Goal: Information Seeking & Learning: Learn about a topic

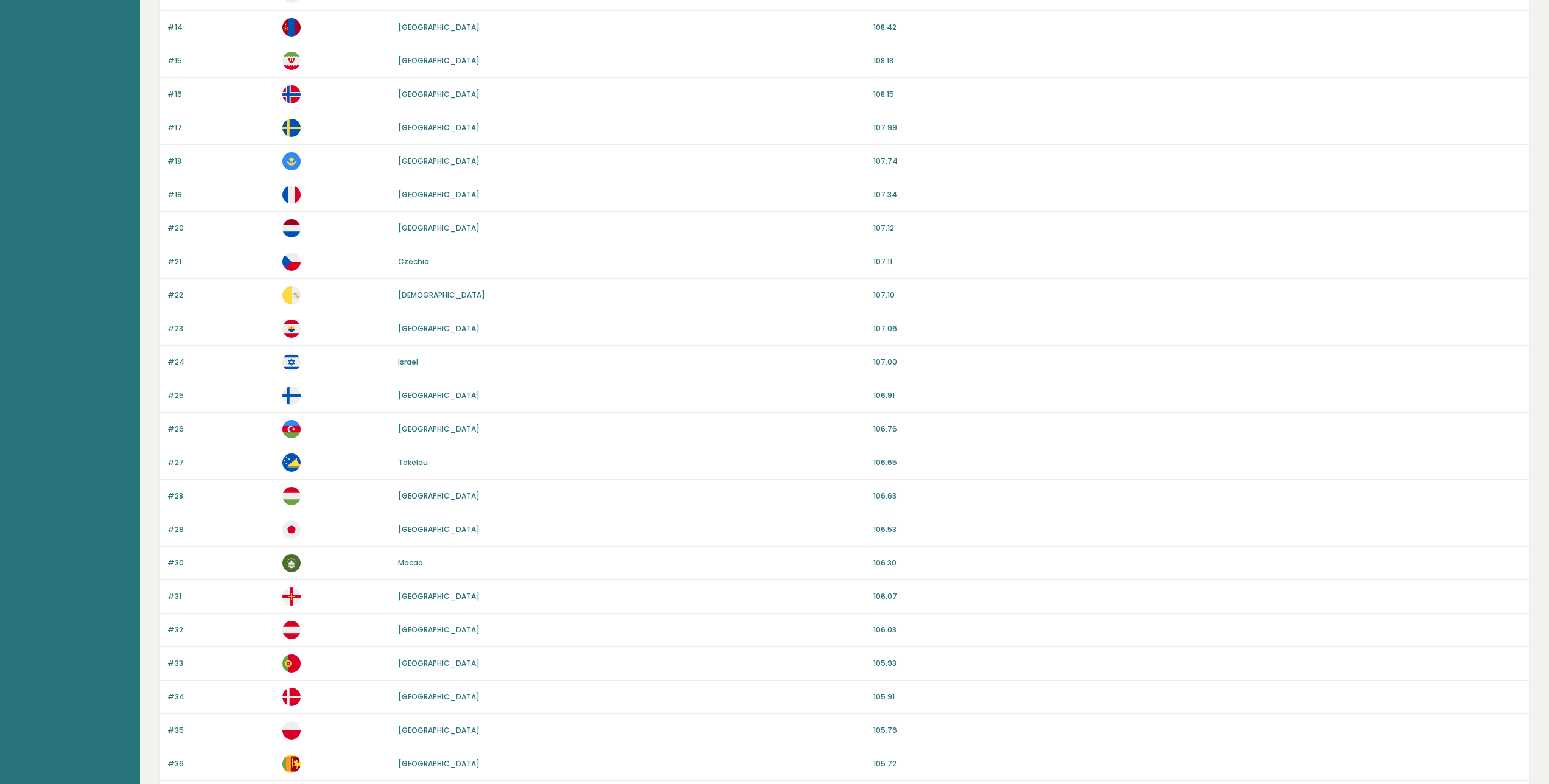
scroll to position [717, 0]
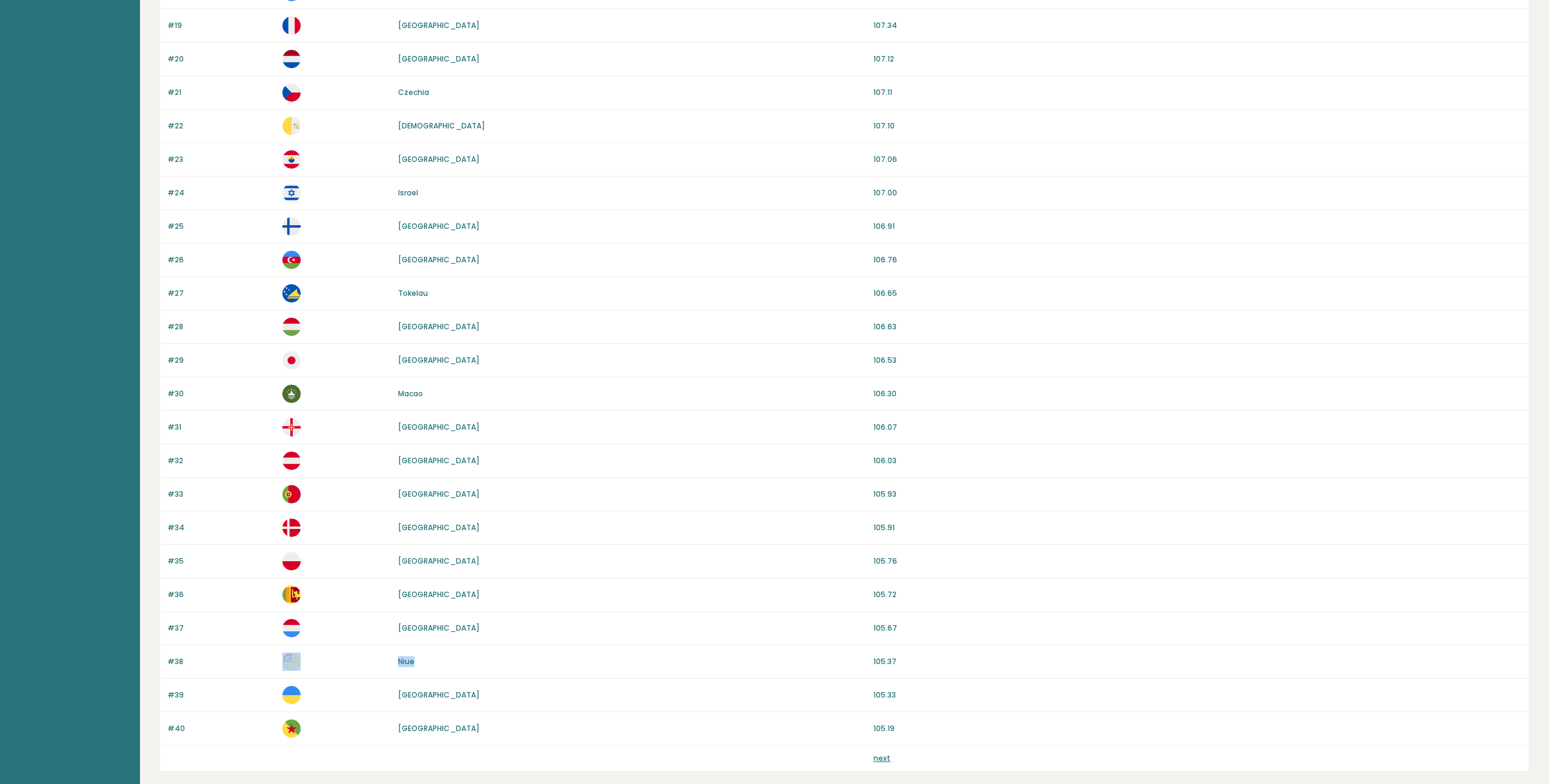
drag, startPoint x: 427, startPoint y: 664, endPoint x: 387, endPoint y: 658, distance: 40.4
click at [387, 658] on div "#38 Niue 105.37" at bounding box center [845, 662] width 1369 height 34
drag, startPoint x: 382, startPoint y: 261, endPoint x: 445, endPoint y: 262, distance: 63.0
click at [445, 262] on div "#26 Azerbaijan 106.76" at bounding box center [845, 260] width 1369 height 34
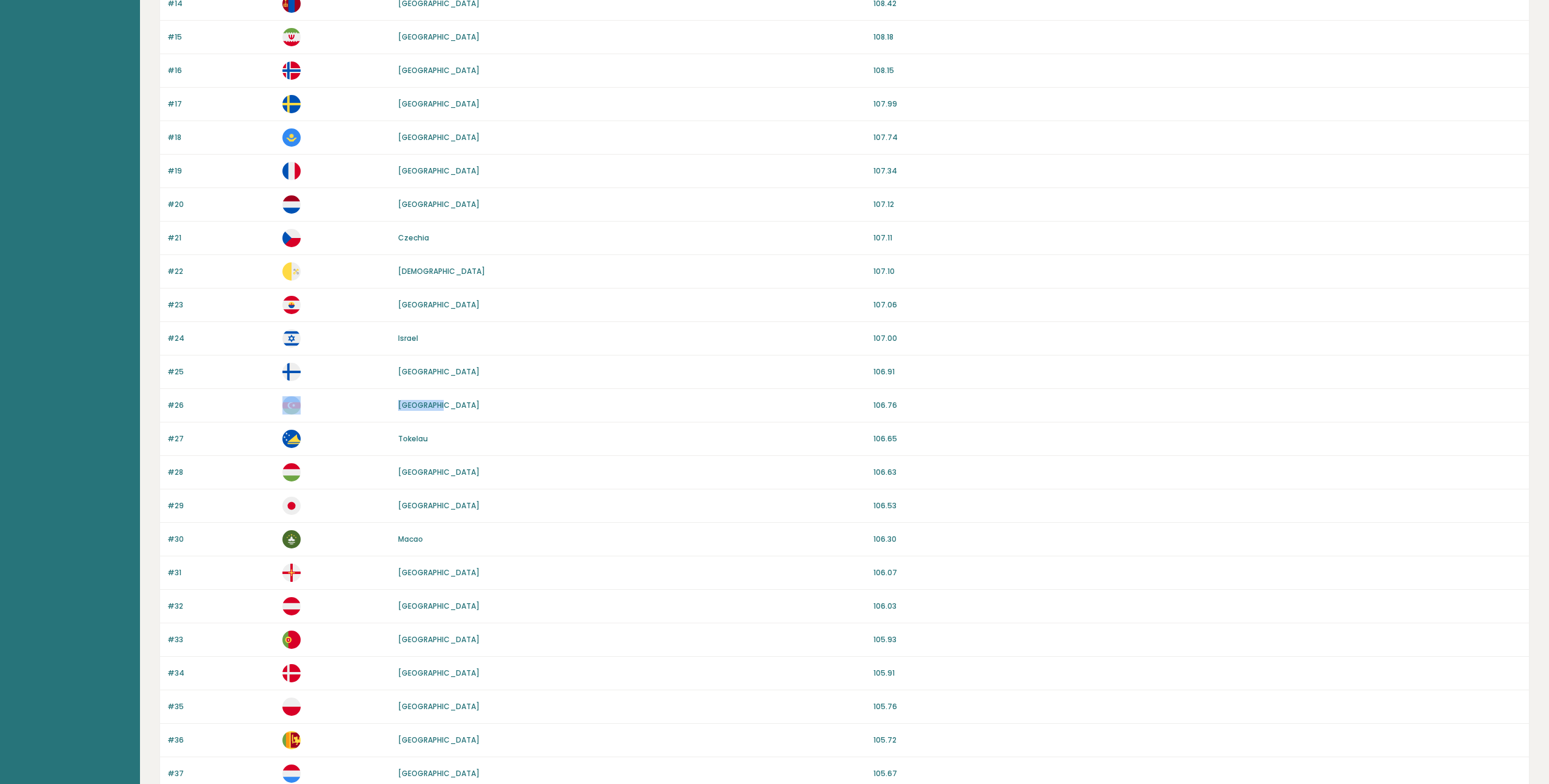
scroll to position [783, 0]
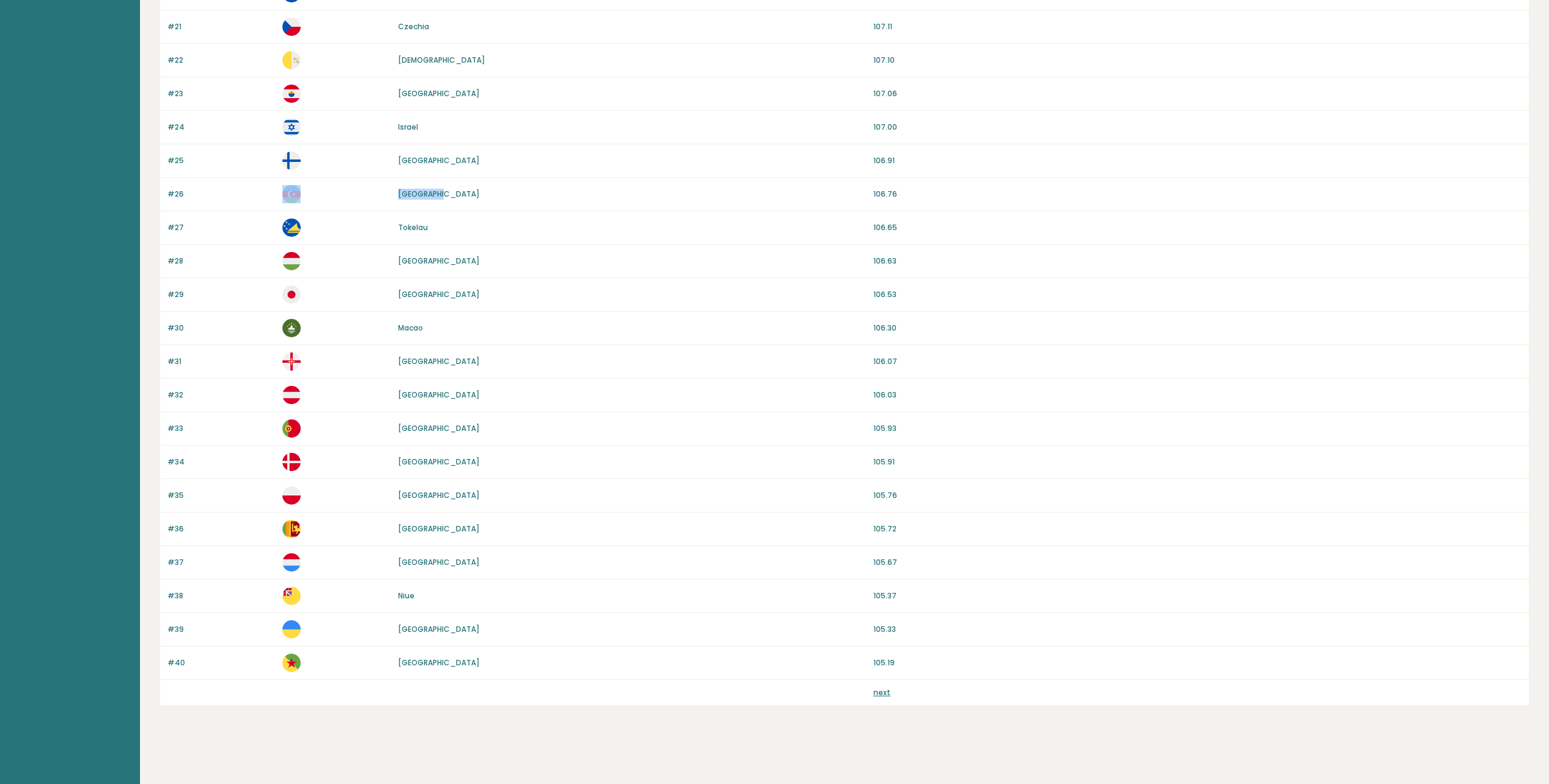
click at [883, 692] on link "next" at bounding box center [881, 693] width 17 height 10
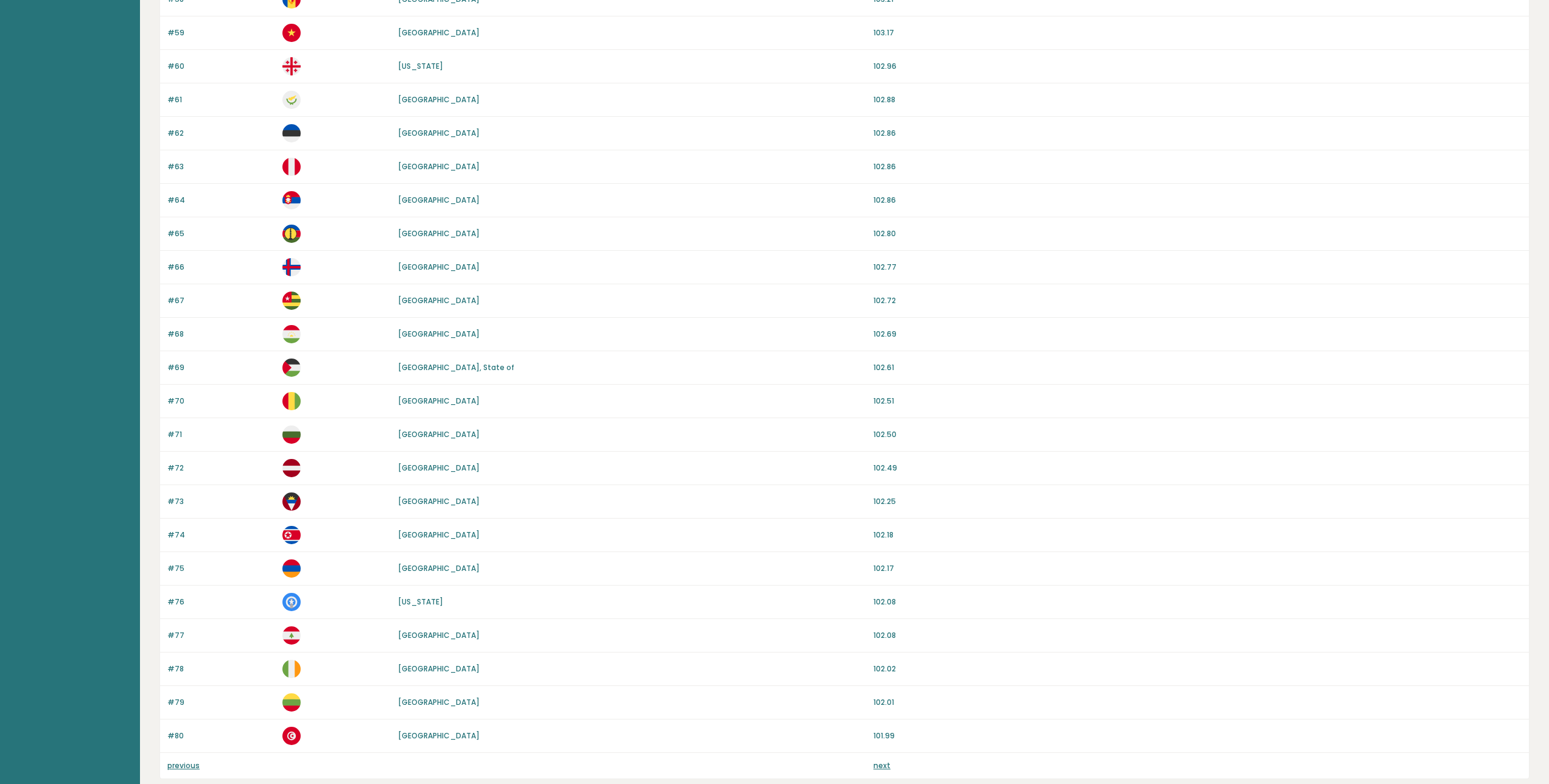
scroll to position [731, 0]
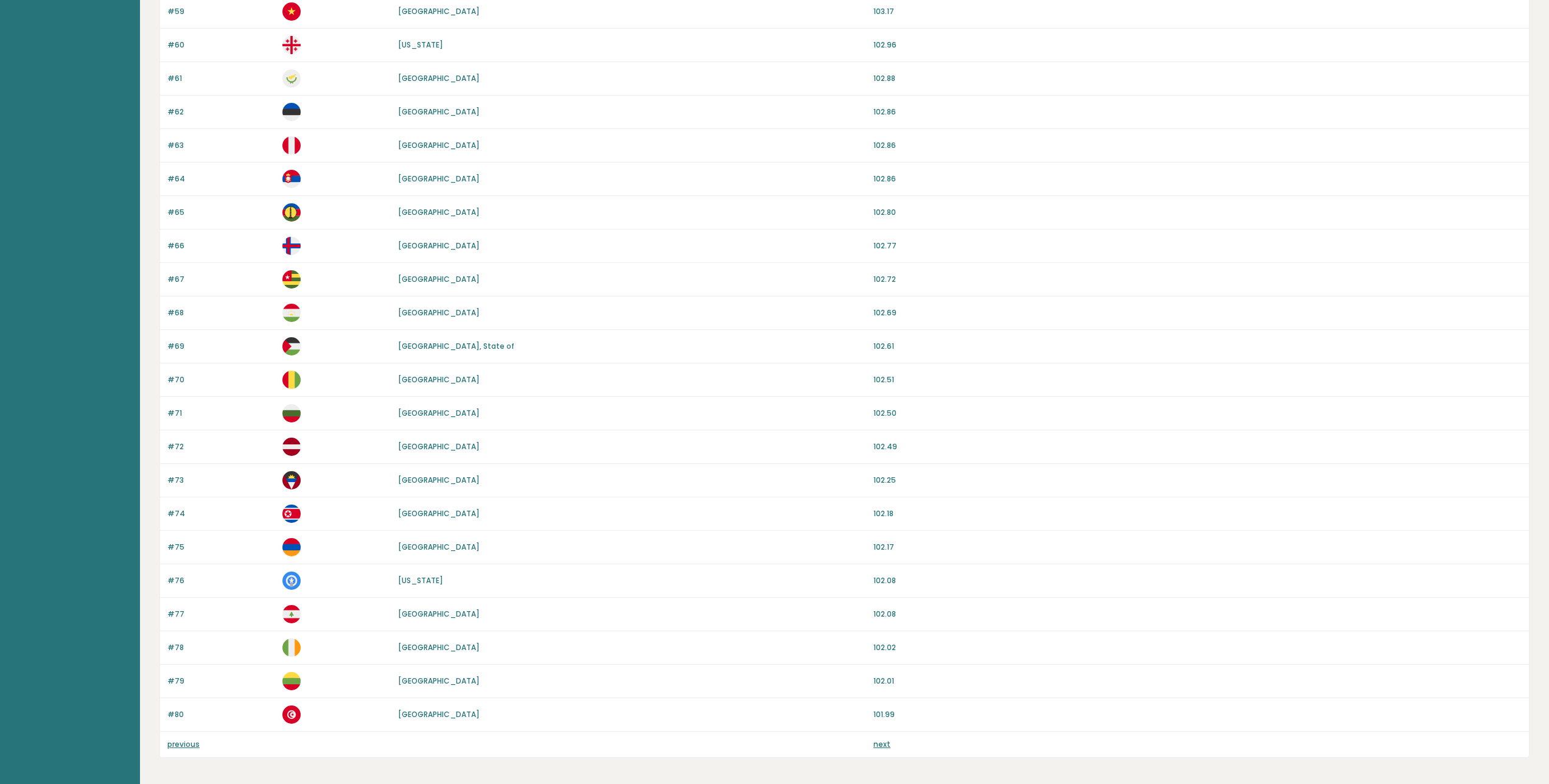
click at [881, 743] on link "next" at bounding box center [881, 745] width 17 height 10
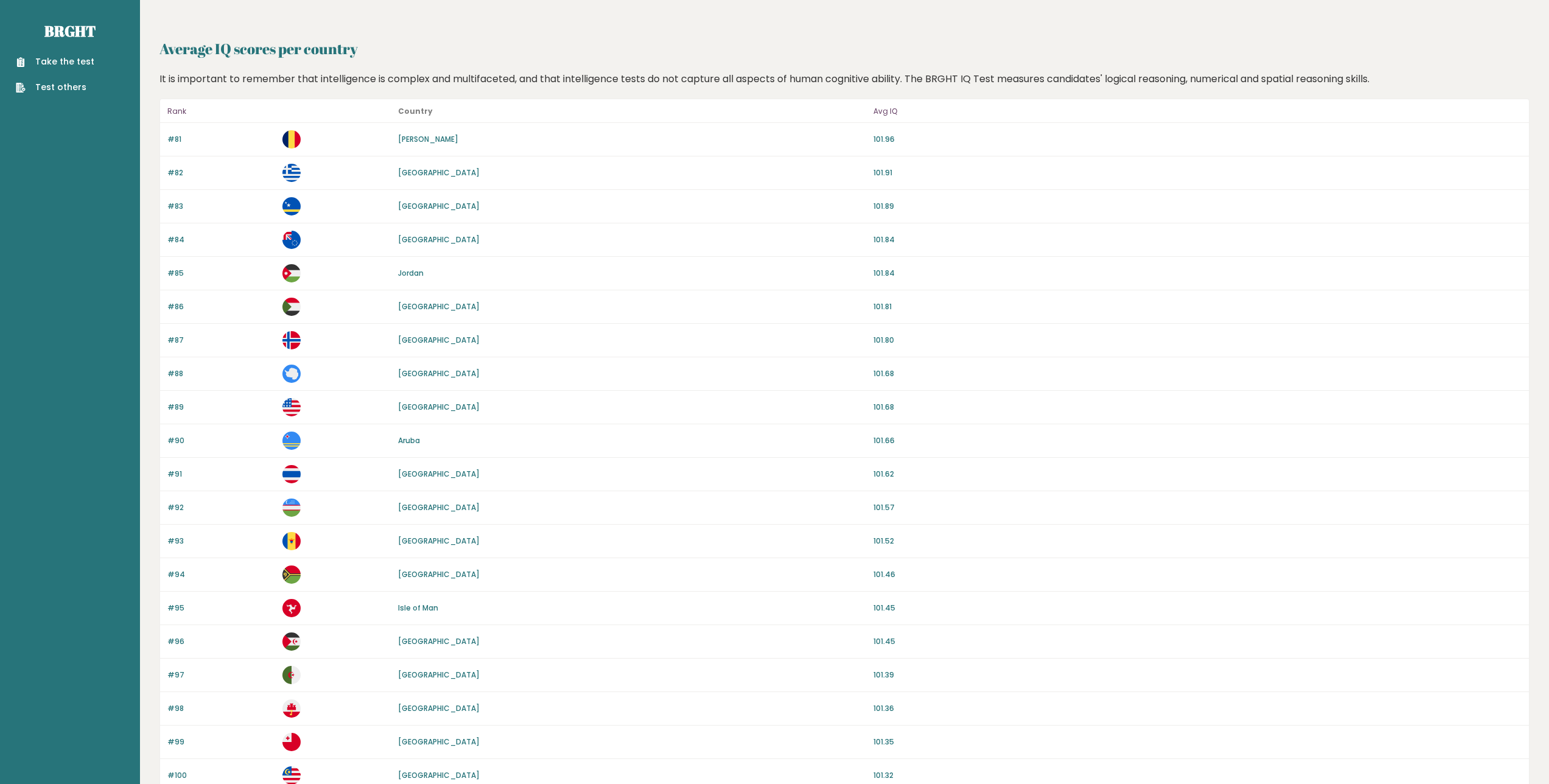
click at [279, 53] on h2 "Average IQ scores per country" at bounding box center [845, 49] width 1371 height 22
